Goal: Find specific page/section: Find specific page/section

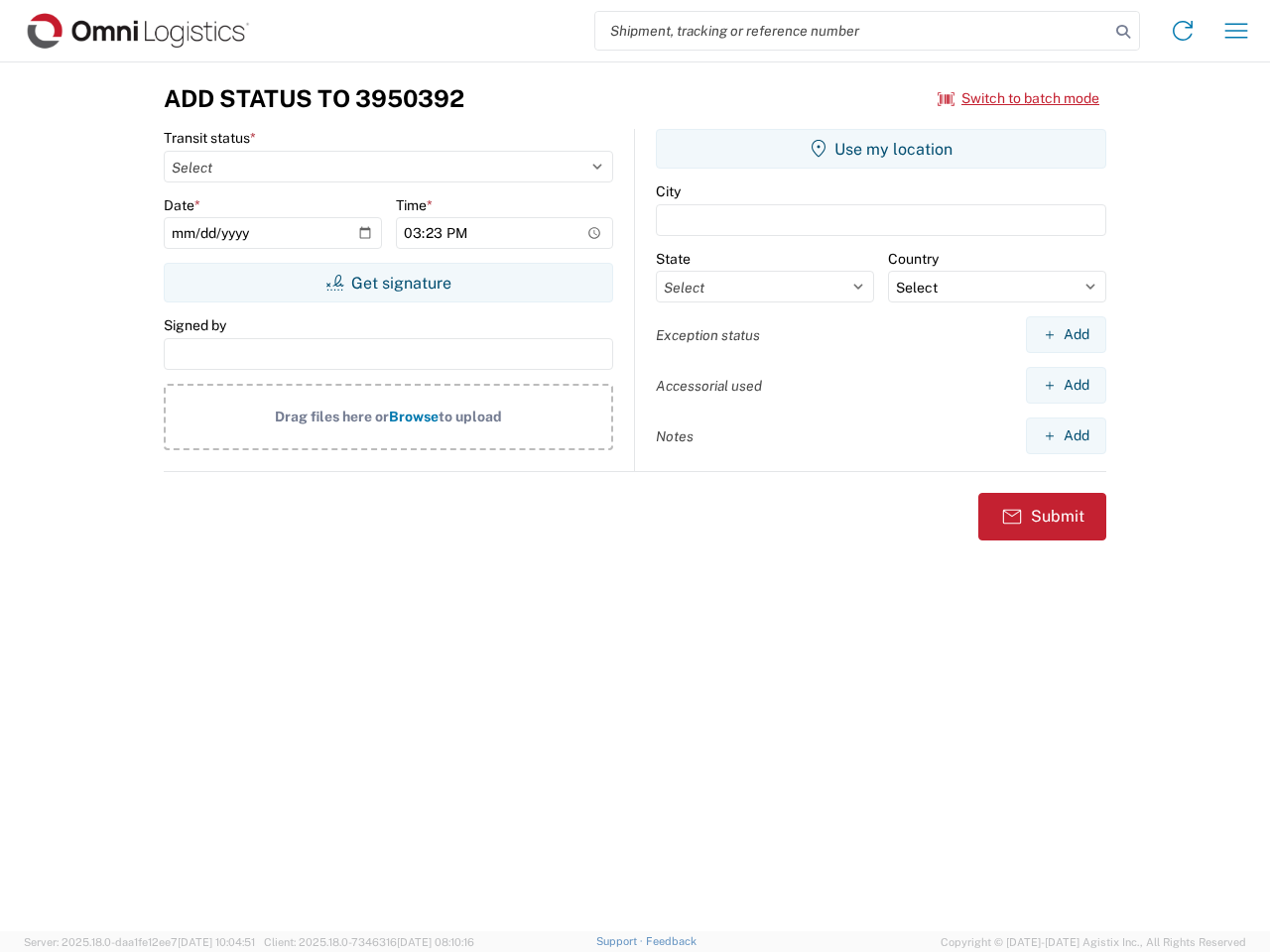
click at [853, 31] on input "search" at bounding box center [852, 31] width 514 height 38
click at [1123, 32] on icon at bounding box center [1123, 32] width 28 height 28
click at [1183, 31] on icon at bounding box center [1183, 31] width 32 height 32
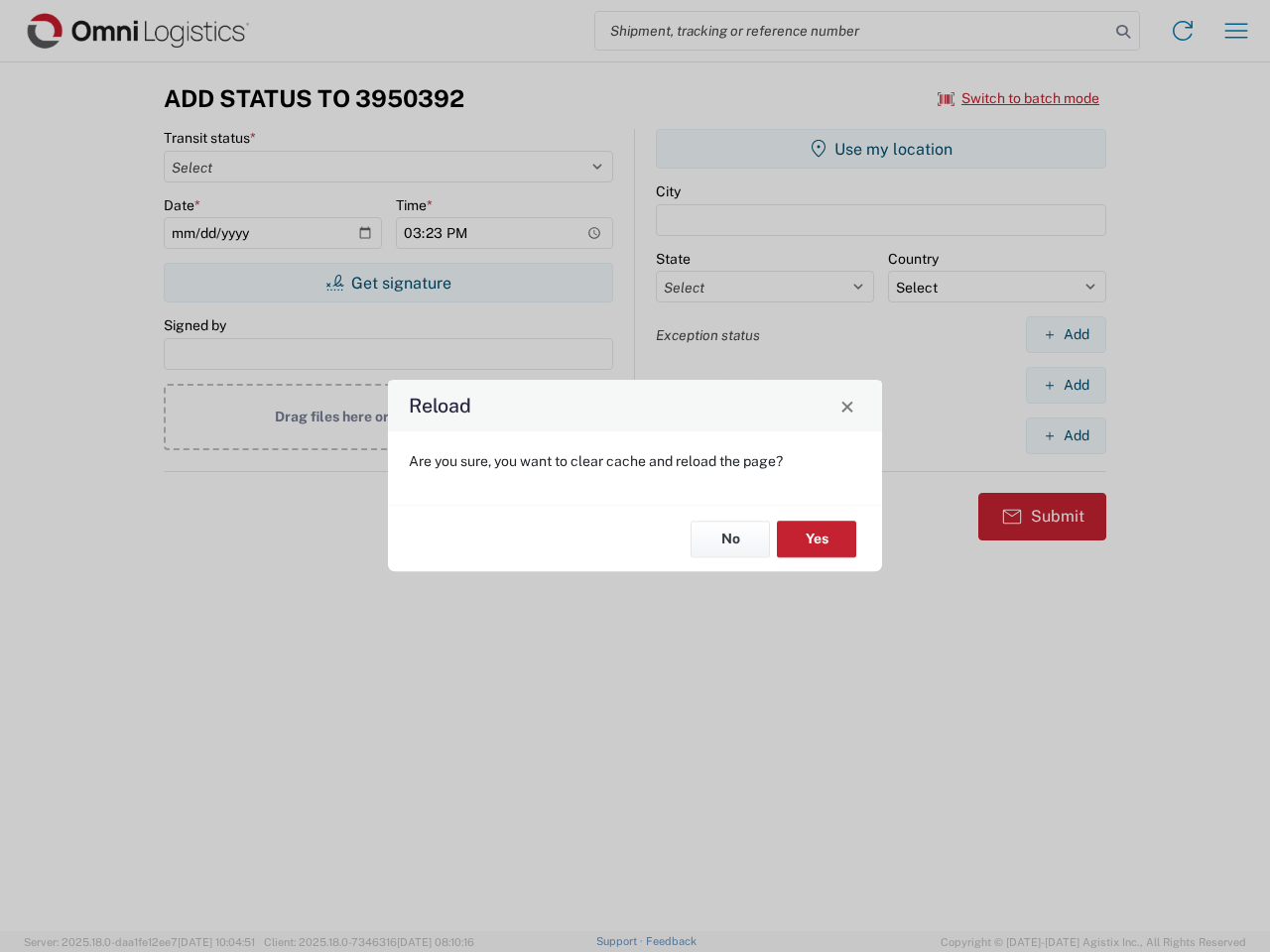
click at [1236, 31] on div "Reload Are you sure, you want to clear cache and reload the page? No Yes" at bounding box center [635, 476] width 1270 height 952
click at [1019, 98] on div "Reload Are you sure, you want to clear cache and reload the page? No Yes" at bounding box center [635, 476] width 1270 height 952
click at [388, 282] on div "Reload Are you sure, you want to clear cache and reload the page? No Yes" at bounding box center [635, 476] width 1270 height 952
click at [882, 149] on div "Reload Are you sure, you want to clear cache and reload the page? No Yes" at bounding box center [635, 476] width 1270 height 952
click at [1066, 334] on div "Reload Are you sure, you want to clear cache and reload the page? No Yes" at bounding box center [635, 476] width 1270 height 952
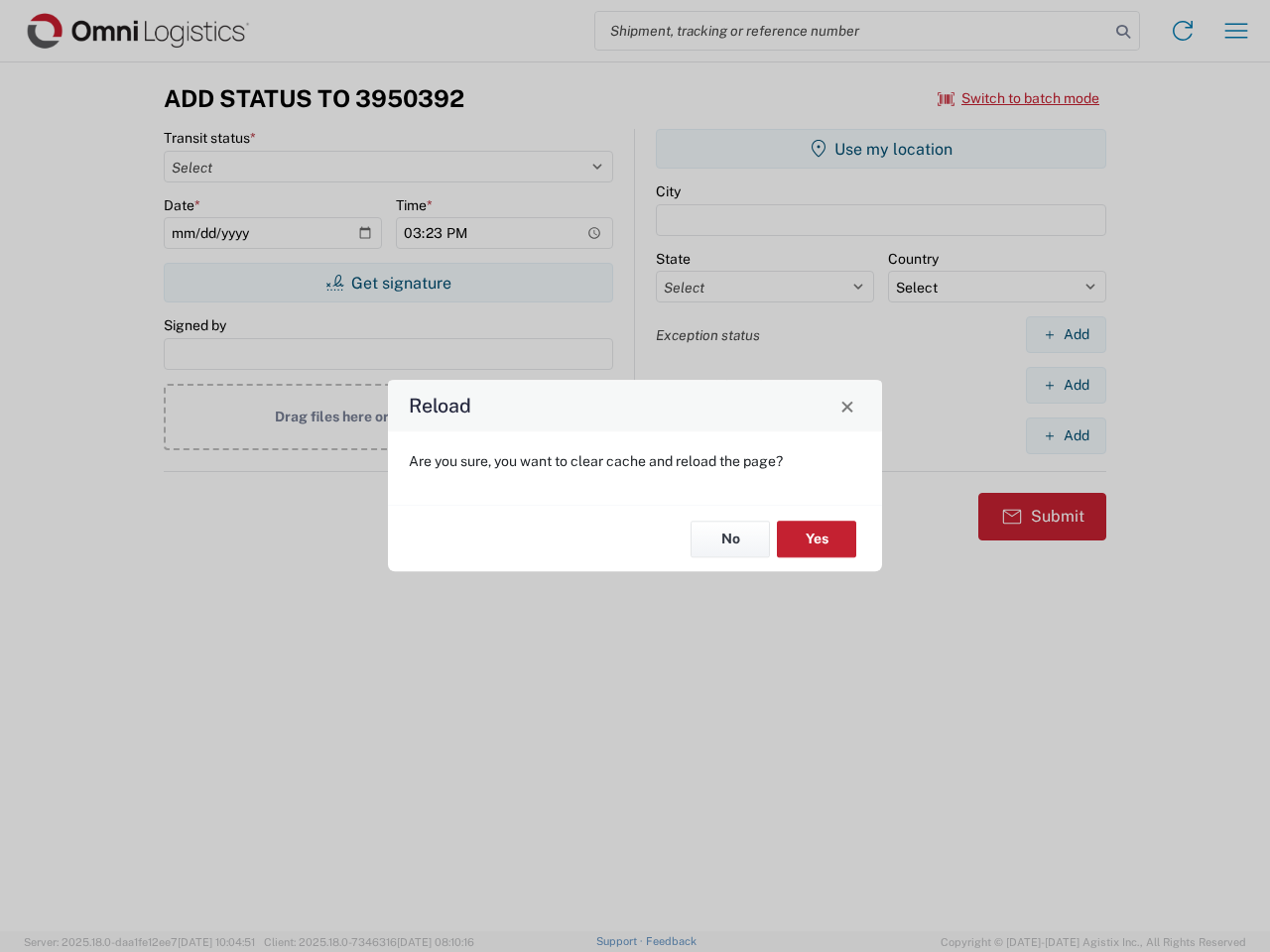
click at [1066, 385] on div "Reload Are you sure, you want to clear cache and reload the page? No Yes" at bounding box center [635, 476] width 1270 height 952
click at [1066, 435] on div "Reload Are you sure, you want to clear cache and reload the page? No Yes" at bounding box center [635, 476] width 1270 height 952
